Goal: Complete application form

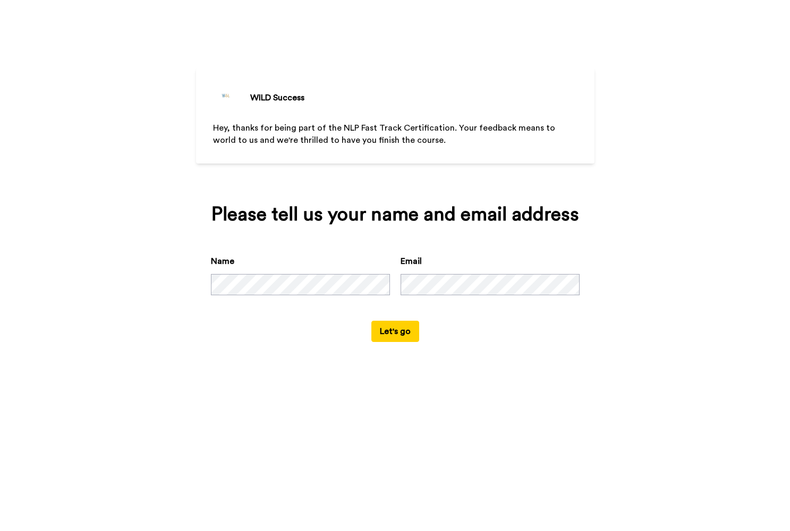
click at [395, 342] on button "Let's go" at bounding box center [395, 331] width 48 height 21
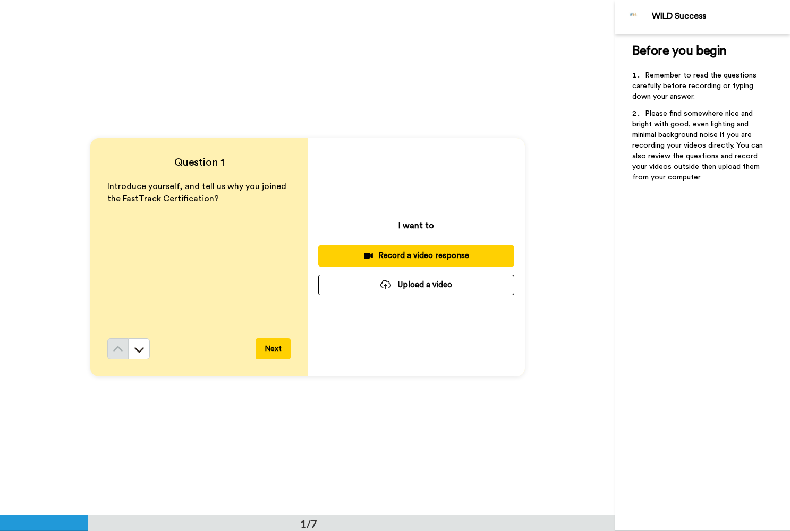
click at [274, 347] on button "Next" at bounding box center [273, 348] width 35 height 21
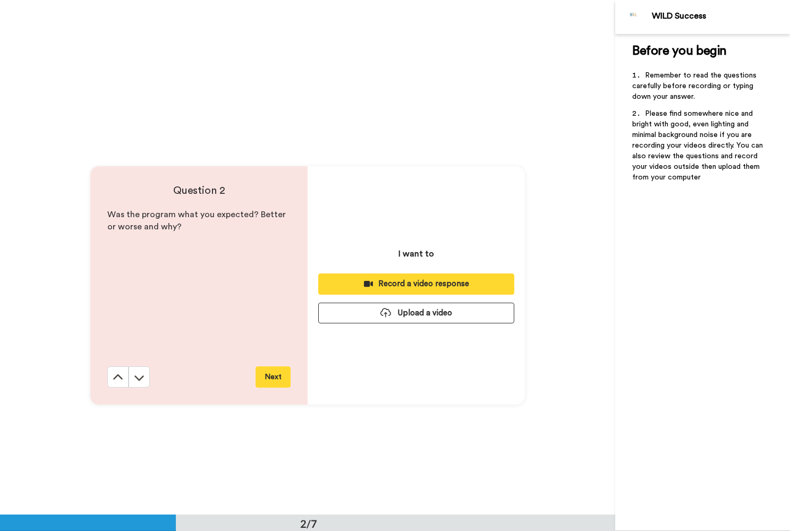
scroll to position [515, 0]
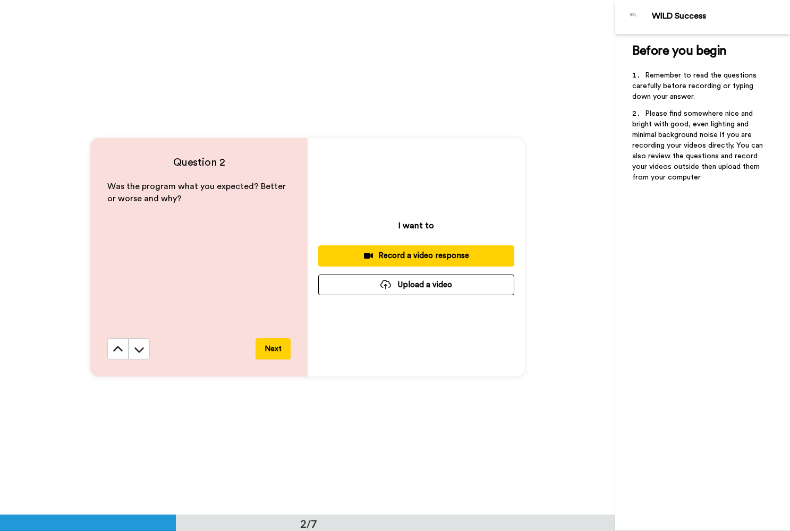
click at [274, 347] on button "Next" at bounding box center [273, 348] width 35 height 21
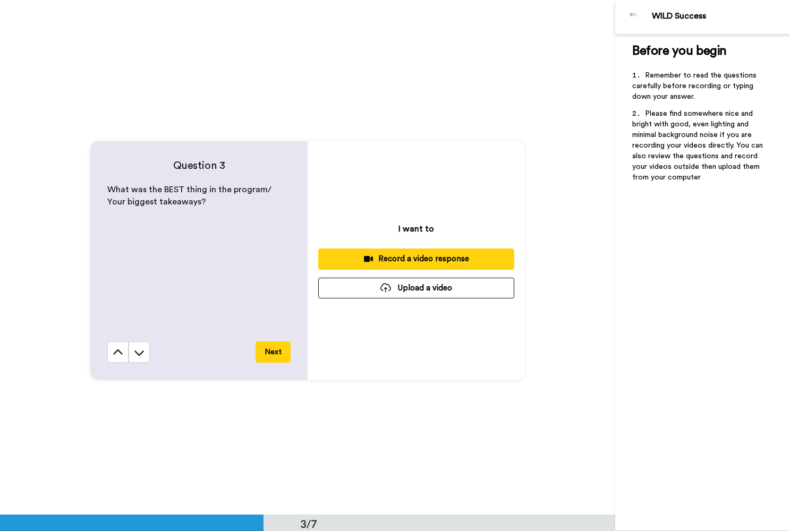
scroll to position [1030, 0]
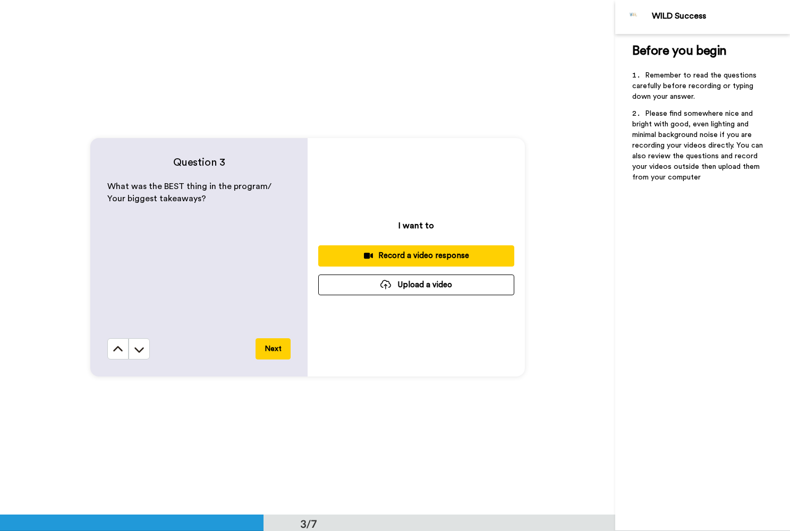
click at [276, 347] on button "Next" at bounding box center [273, 348] width 35 height 21
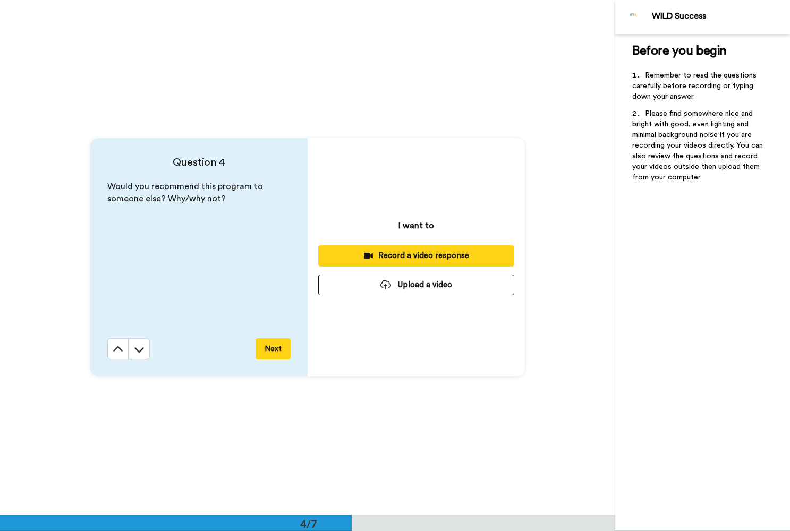
scroll to position [1545, 0]
click at [270, 347] on button "Next" at bounding box center [273, 348] width 35 height 21
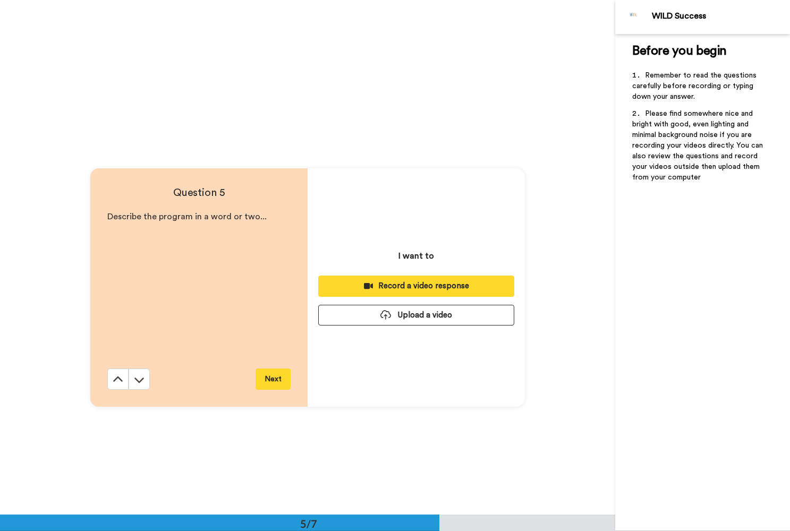
scroll to position [2059, 0]
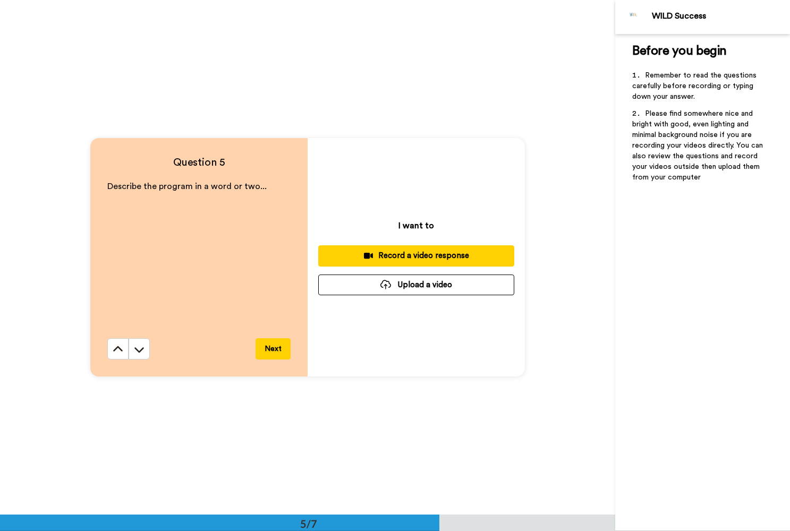
click at [270, 347] on button "Next" at bounding box center [273, 348] width 35 height 21
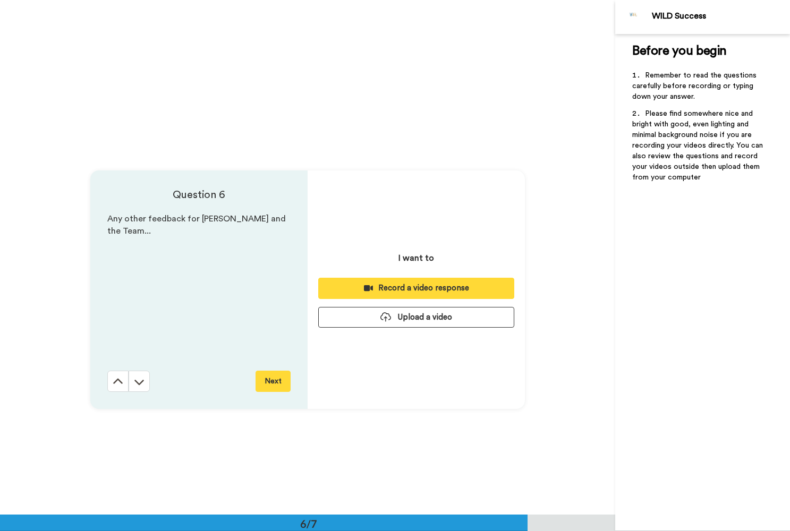
scroll to position [2574, 0]
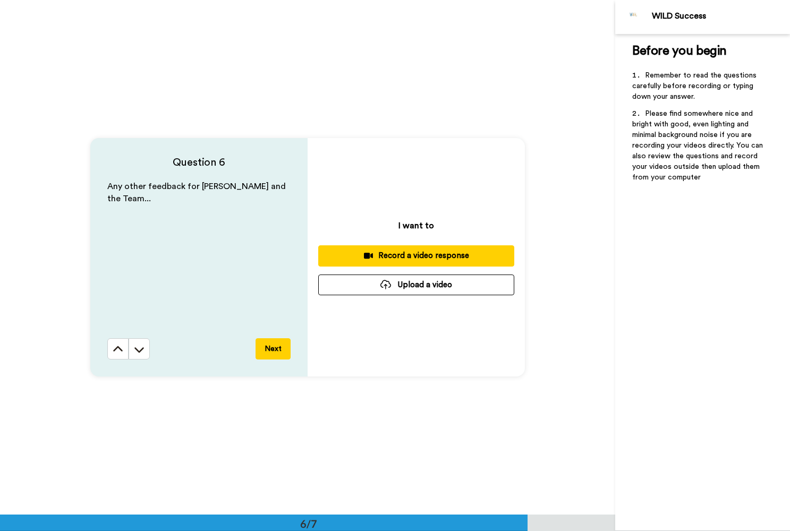
click at [270, 347] on button "Next" at bounding box center [273, 348] width 35 height 21
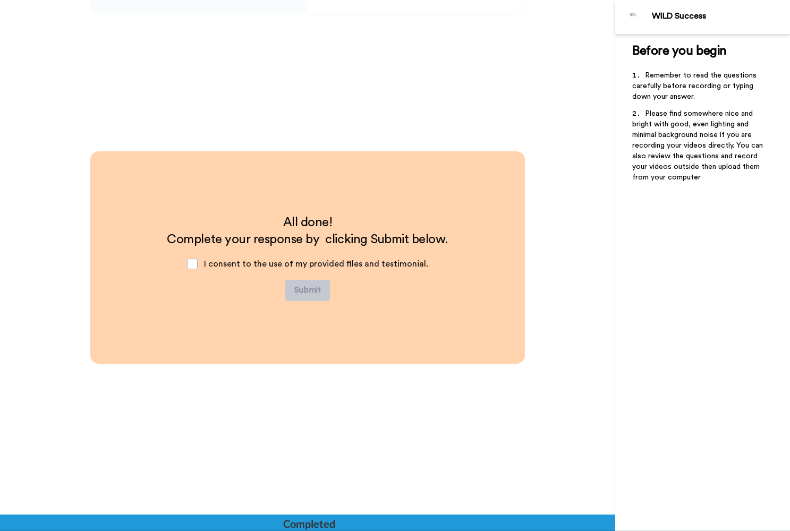
scroll to position [2938, 0]
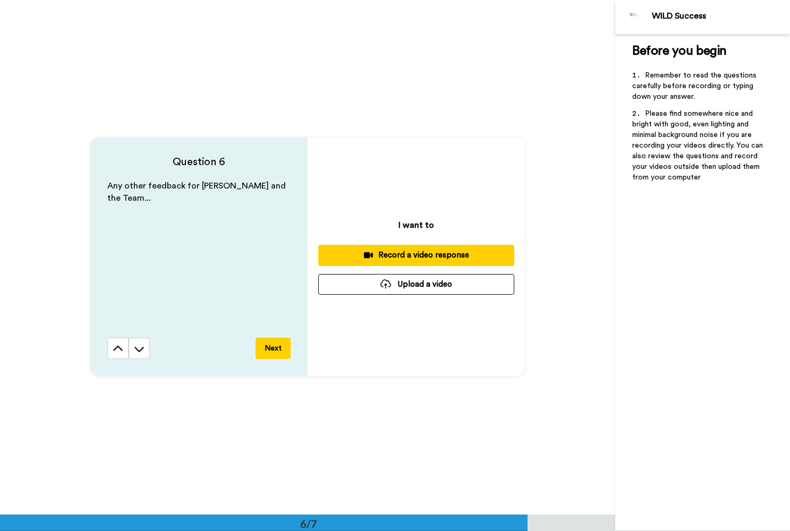
scroll to position [2574, 0]
click at [115, 348] on icon at bounding box center [118, 349] width 11 height 11
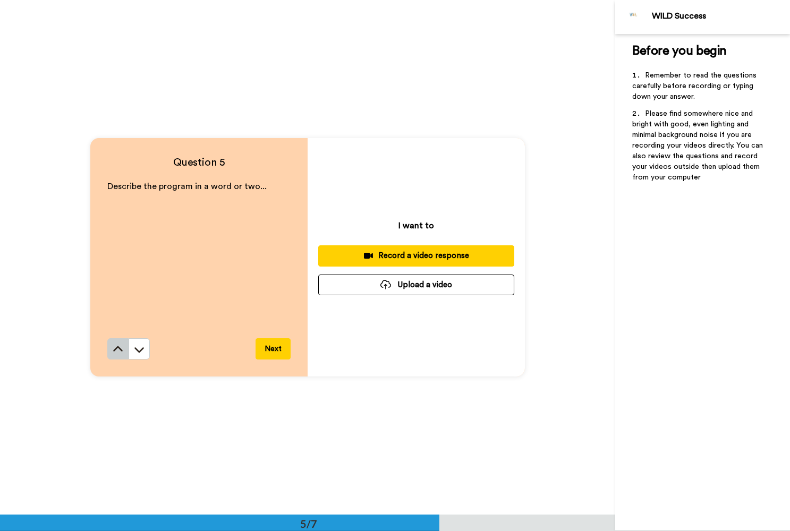
click at [116, 348] on icon at bounding box center [118, 349] width 11 height 11
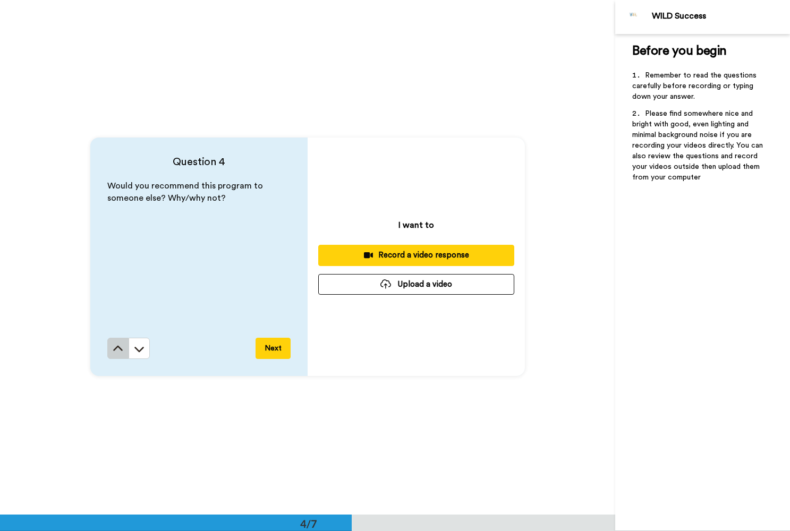
scroll to position [1545, 0]
click at [116, 348] on icon at bounding box center [118, 349] width 11 height 11
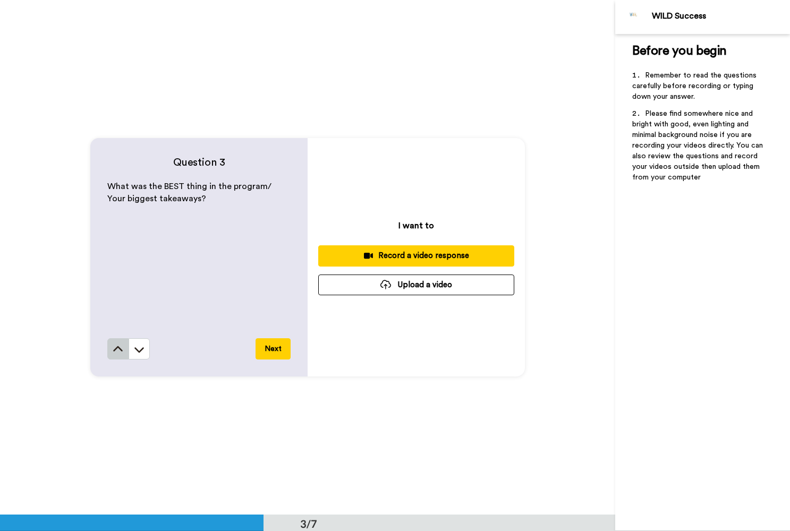
click at [116, 348] on icon at bounding box center [118, 349] width 11 height 11
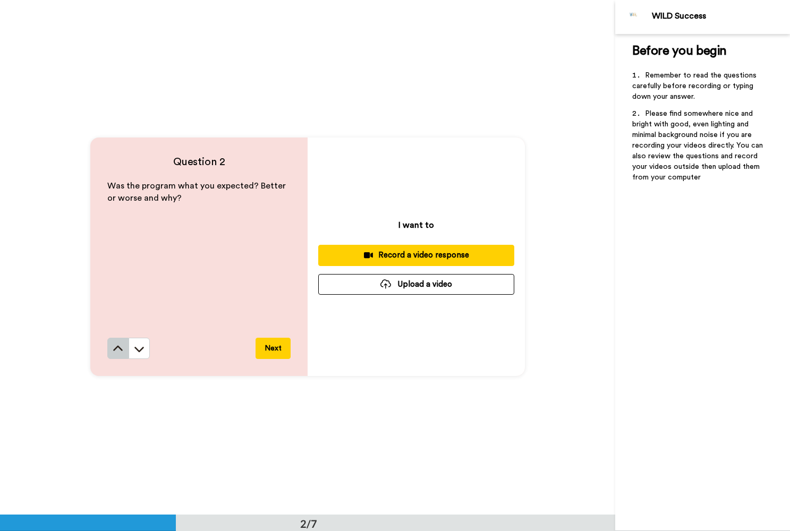
scroll to position [515, 0]
click at [116, 348] on icon at bounding box center [118, 349] width 11 height 11
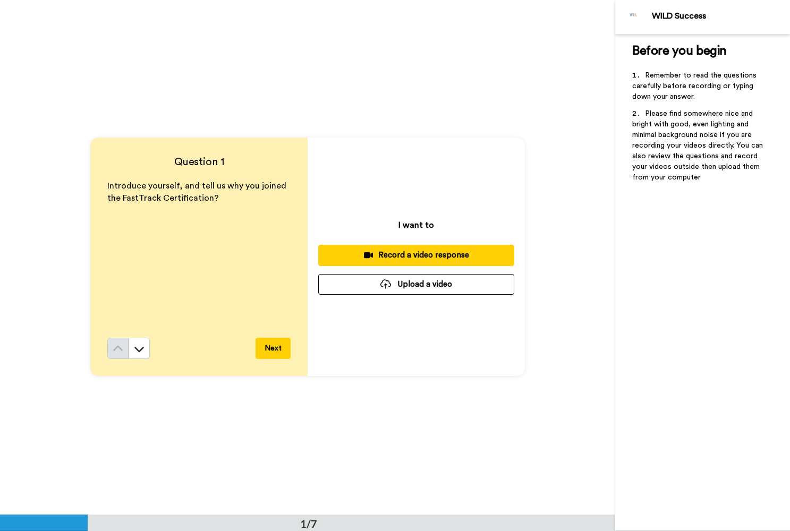
scroll to position [0, 0]
click at [435, 253] on div "Record a video response" at bounding box center [416, 255] width 179 height 11
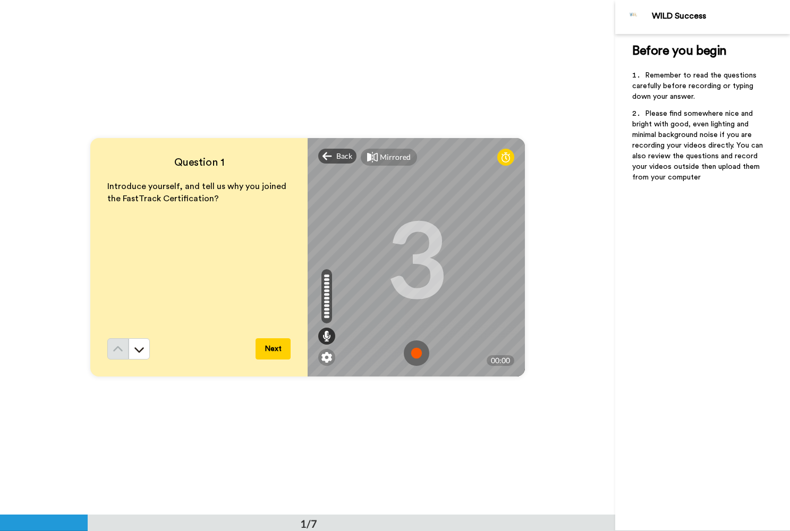
click at [276, 350] on button "Next" at bounding box center [273, 348] width 35 height 21
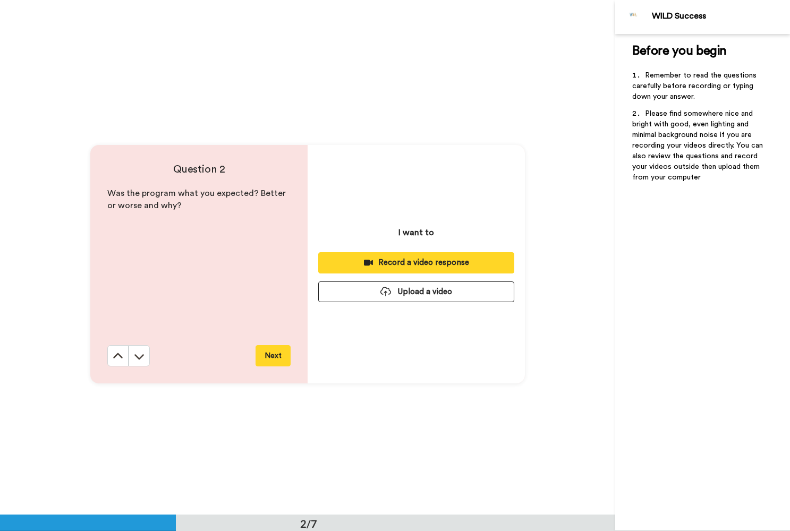
scroll to position [515, 0]
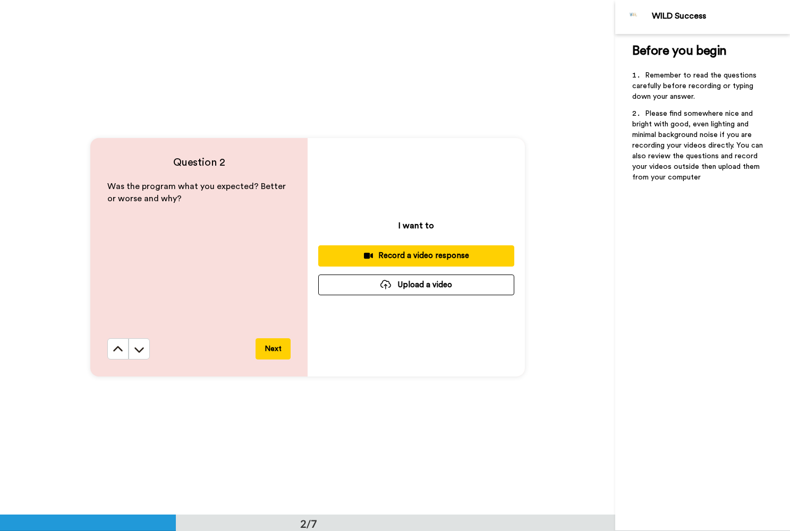
click at [422, 254] on div "Record a video response" at bounding box center [416, 255] width 179 height 11
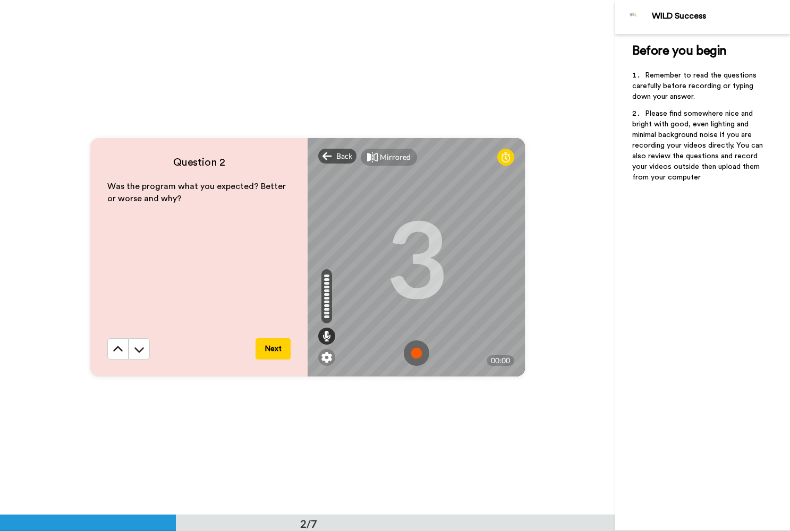
click at [415, 350] on img at bounding box center [417, 354] width 26 height 26
click at [410, 355] on img at bounding box center [417, 354] width 26 height 26
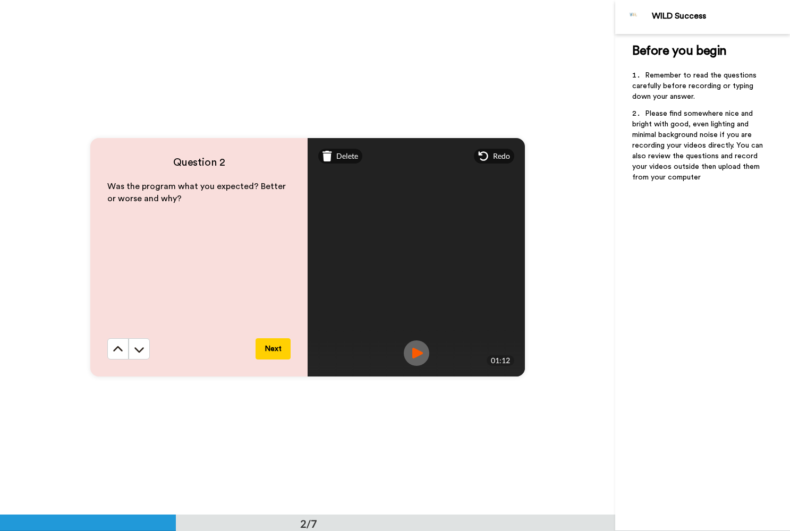
click at [273, 347] on button "Next" at bounding box center [273, 348] width 35 height 21
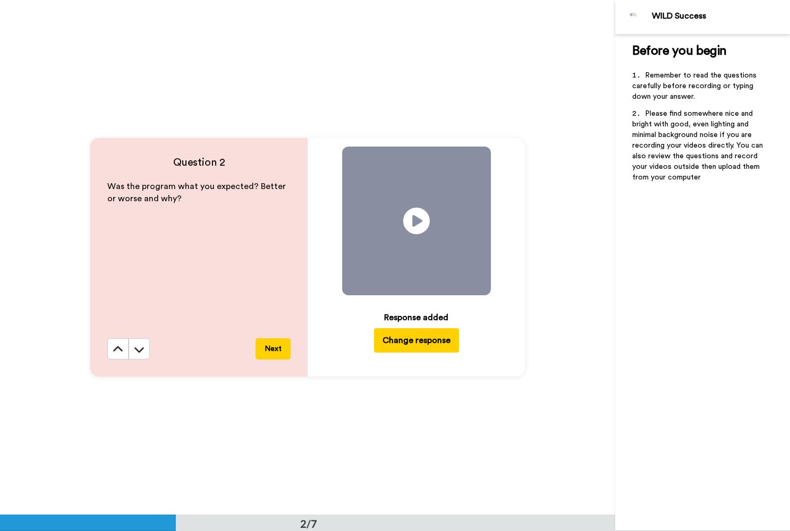
scroll to position [1030, 0]
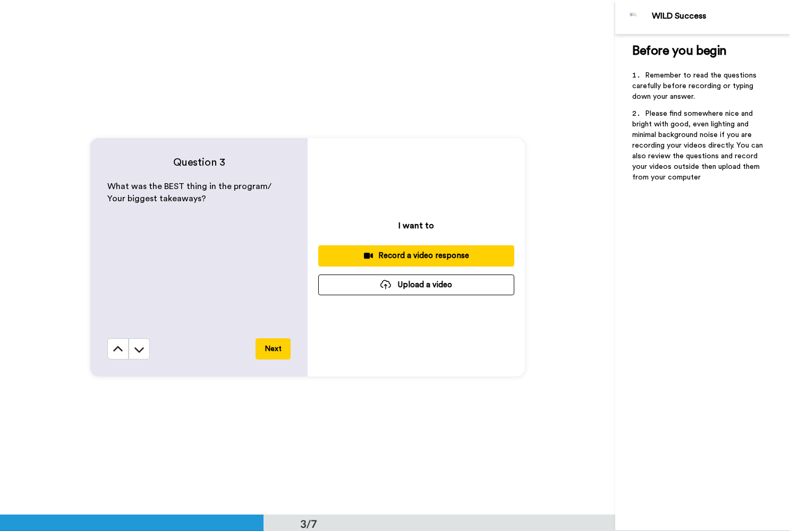
click at [285, 346] on button "Next" at bounding box center [273, 348] width 35 height 21
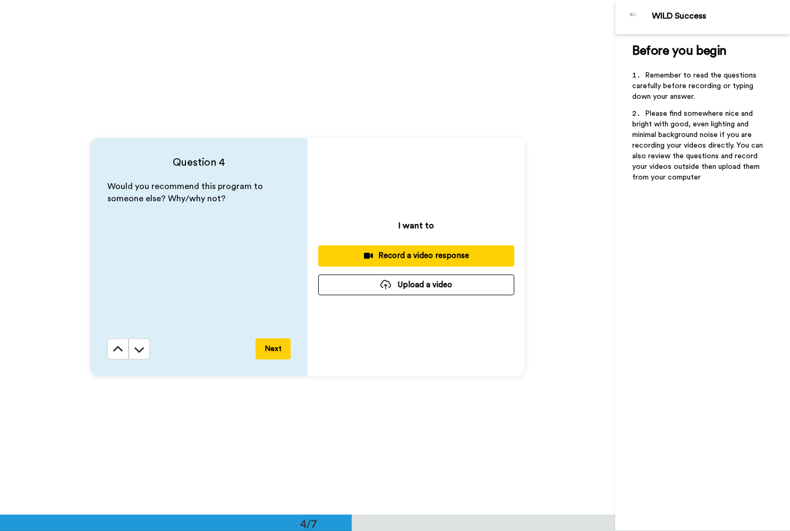
click at [275, 346] on button "Next" at bounding box center [273, 348] width 35 height 21
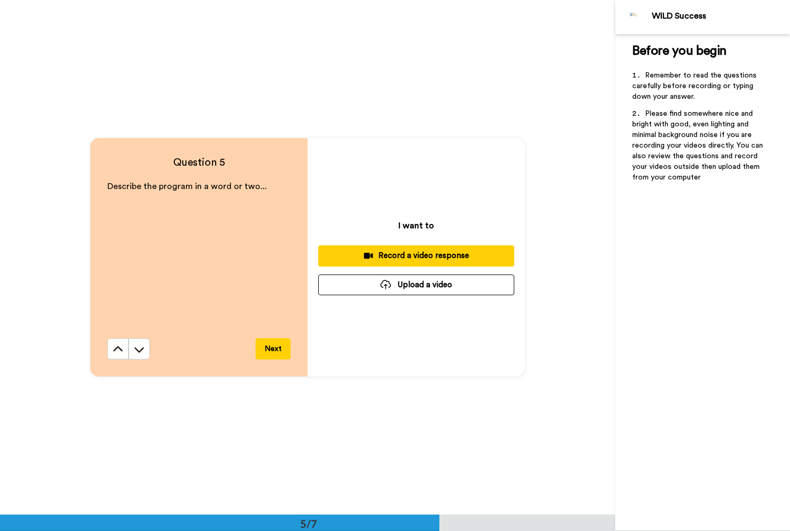
click at [275, 346] on button "Next" at bounding box center [273, 348] width 35 height 21
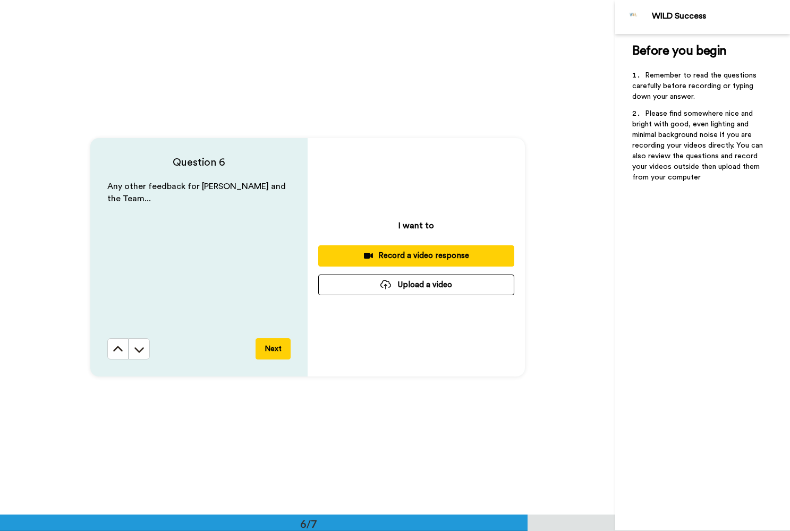
click at [275, 346] on button "Next" at bounding box center [273, 348] width 35 height 21
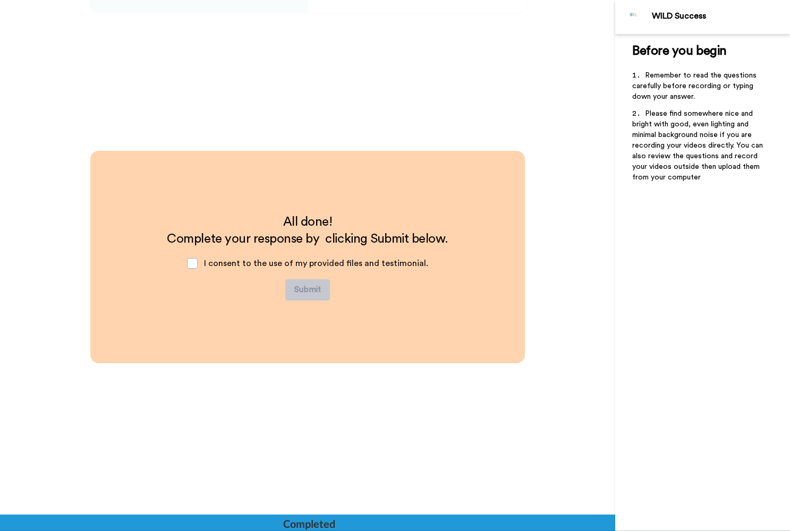
scroll to position [2938, 0]
click at [196, 265] on span at bounding box center [192, 263] width 11 height 11
click at [309, 290] on button "Submit" at bounding box center [307, 289] width 45 height 21
